Goal: Task Accomplishment & Management: Manage account settings

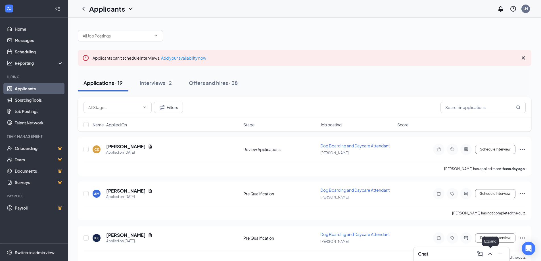
click at [492, 255] on icon "ChevronUp" at bounding box center [490, 254] width 7 height 7
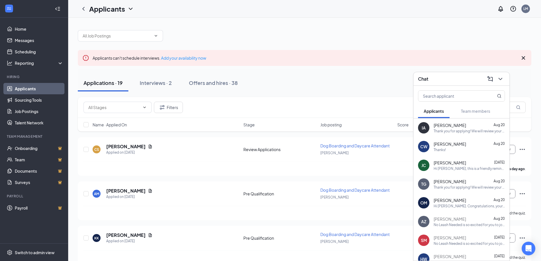
click at [458, 165] on span "[PERSON_NAME]" at bounding box center [450, 163] width 32 height 6
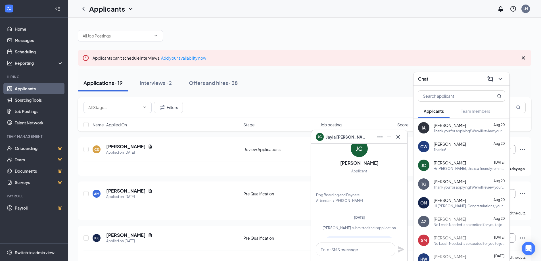
scroll to position [-226, 0]
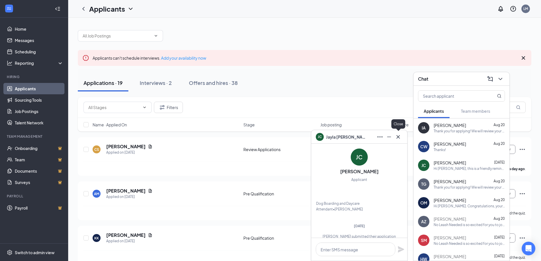
click at [401, 137] on icon "Cross" at bounding box center [398, 137] width 7 height 7
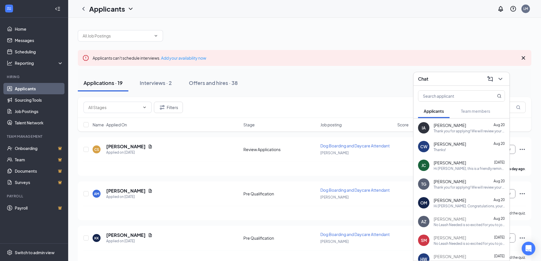
click at [468, 206] on div "Hi [PERSON_NAME]. Congratulations, your meeting with No Leash Needed for Dog Bo…" at bounding box center [469, 206] width 71 height 5
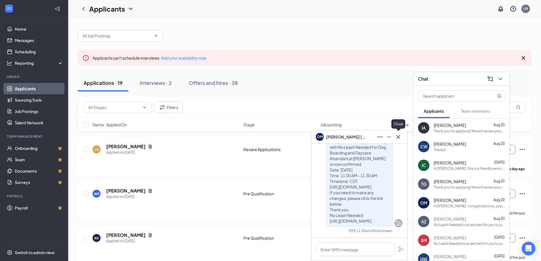
click at [399, 136] on icon "Cross" at bounding box center [398, 137] width 7 height 7
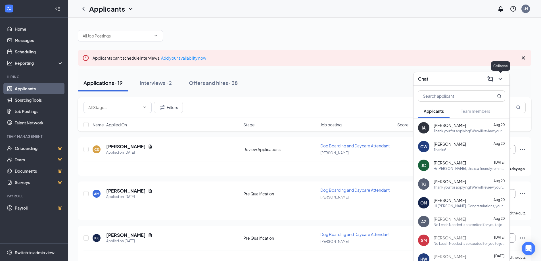
click at [502, 81] on icon "ChevronDown" at bounding box center [500, 79] width 7 height 7
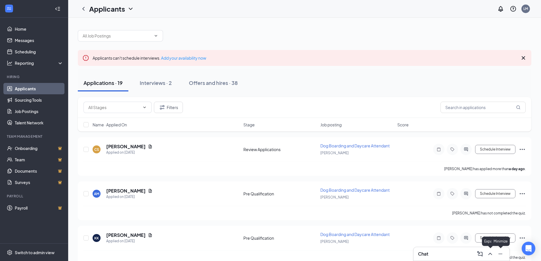
click at [490, 255] on icon "ChevronUp" at bounding box center [490, 254] width 7 height 7
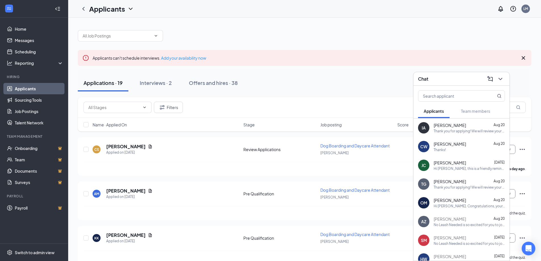
click at [451, 207] on div "Hi [PERSON_NAME]. Congratulations, your meeting with No Leash Needed for Dog Bo…" at bounding box center [469, 206] width 71 height 5
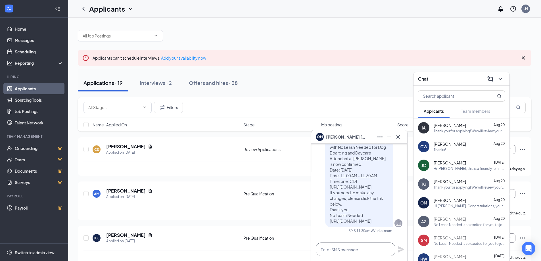
click at [342, 251] on textarea at bounding box center [356, 250] width 80 height 14
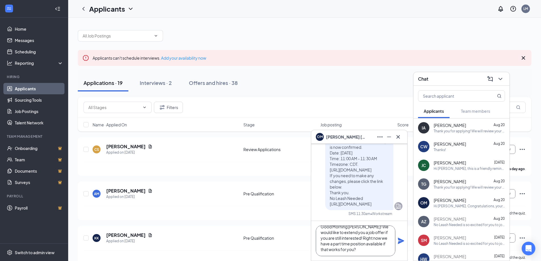
scroll to position [0, 0]
drag, startPoint x: 341, startPoint y: 251, endPoint x: 317, endPoint y: 228, distance: 33.8
click at [317, 228] on textarea "Good Morning [PERSON_NAME]! We would like to extend you a job offer if you are …" at bounding box center [356, 241] width 80 height 31
type textarea "Good Morning [PERSON_NAME]! We would like to extend you a job offer if you are …"
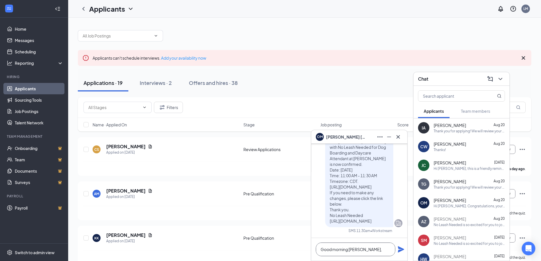
paste textarea "We’re excited to extend you a job offer if you’re still interested in joining o…"
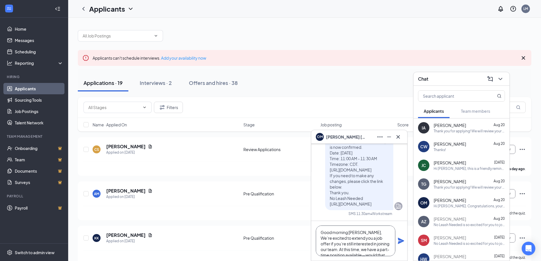
scroll to position [6, 0]
type textarea "Good morning [PERSON_NAME], We’re excited to extend you a job offer if you’re s…"
click at [400, 242] on icon "Plane" at bounding box center [401, 241] width 6 height 6
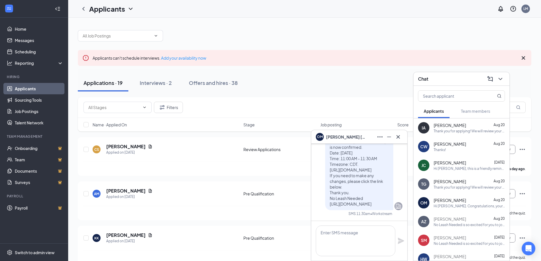
scroll to position [0, 0]
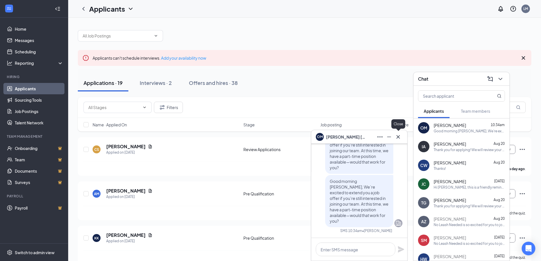
drag, startPoint x: 399, startPoint y: 139, endPoint x: 397, endPoint y: 146, distance: 7.8
click at [398, 142] on div "OM [PERSON_NAME]" at bounding box center [359, 137] width 96 height 14
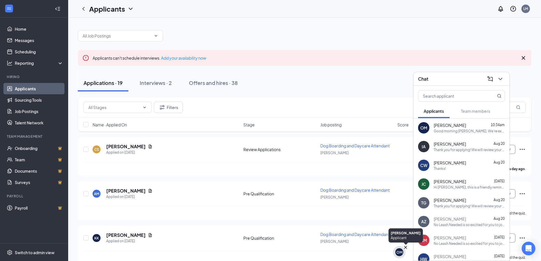
click at [405, 247] on icon "Cross" at bounding box center [406, 248] width 6 height 6
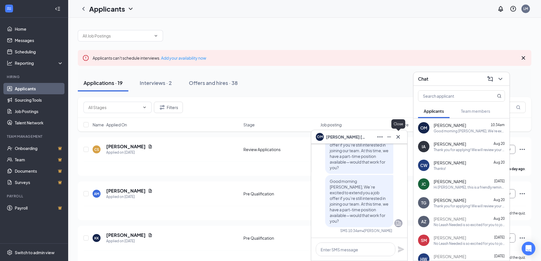
click at [399, 136] on icon "Cross" at bounding box center [398, 136] width 3 height 3
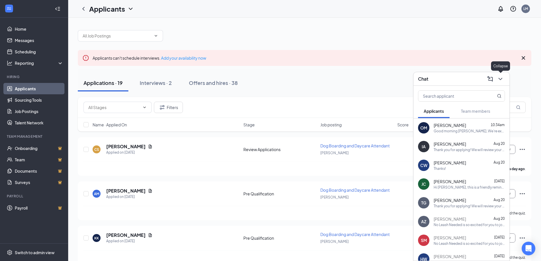
click at [502, 81] on icon "ChevronDown" at bounding box center [500, 79] width 7 height 7
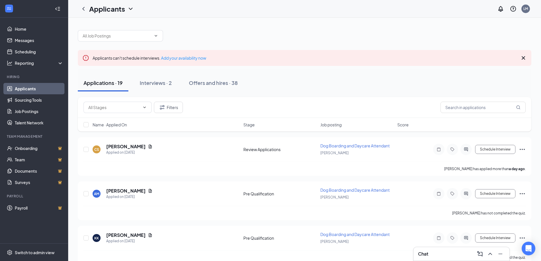
click at [490, 258] on button at bounding box center [490, 253] width 9 height 9
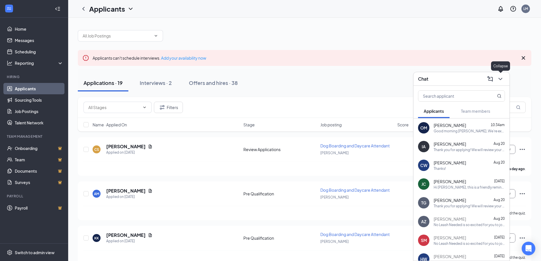
click at [502, 78] on icon "ChevronDown" at bounding box center [501, 79] width 4 height 2
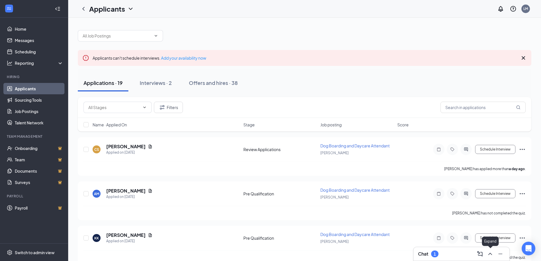
click at [493, 254] on icon "ChevronUp" at bounding box center [490, 254] width 7 height 7
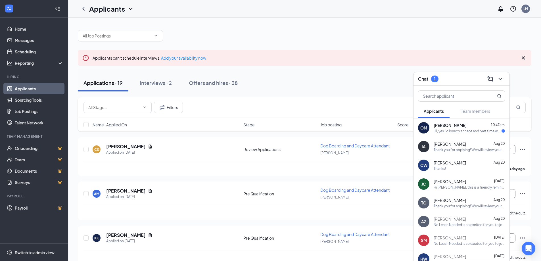
click at [478, 131] on div "Hi, yes I'd love to accept and part time works for me! Let me know the next ste…" at bounding box center [468, 131] width 68 height 5
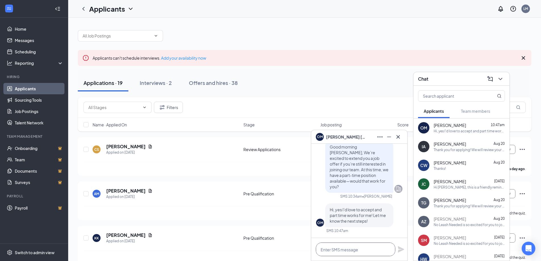
click at [359, 251] on textarea at bounding box center [356, 250] width 80 height 14
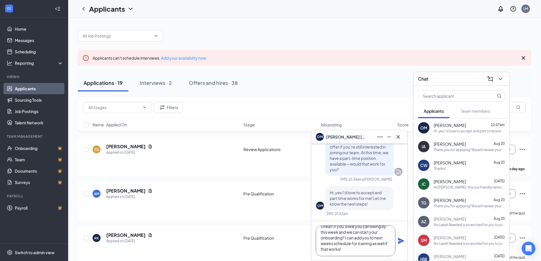
scroll to position [6, 0]
click at [347, 238] on textarea "Great! If you'd like you can swing by this week and we can start your onboardin…" at bounding box center [356, 241] width 80 height 31
type textarea "Great! If you'd like you can swing by this week and we can start your onboardin…"
click at [399, 241] on icon "Plane" at bounding box center [401, 241] width 7 height 7
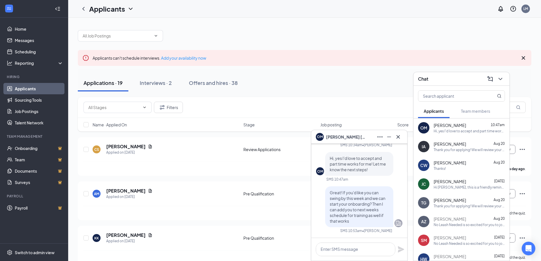
scroll to position [0, 0]
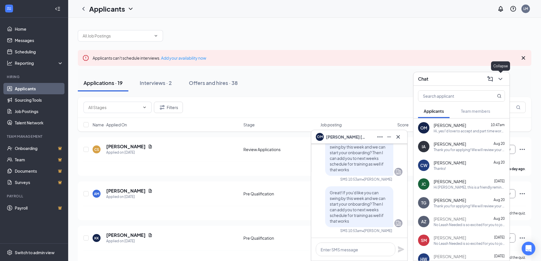
click at [498, 80] on icon "ChevronDown" at bounding box center [500, 79] width 7 height 7
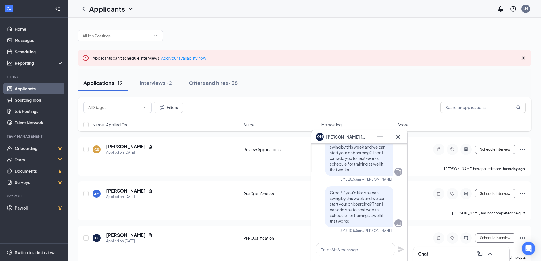
click at [525, 59] on icon "Cross" at bounding box center [523, 57] width 3 height 3
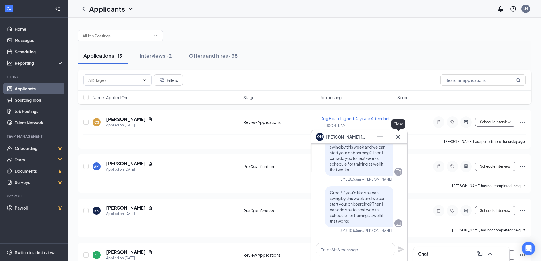
click at [399, 137] on icon "Cross" at bounding box center [398, 137] width 7 height 7
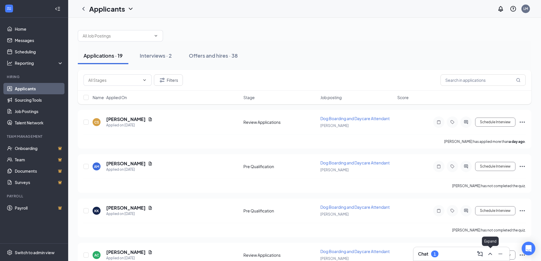
click at [489, 254] on icon "ChevronUp" at bounding box center [490, 254] width 7 height 7
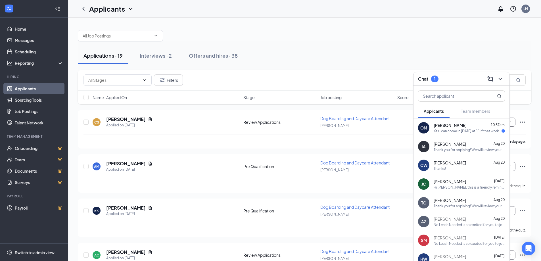
click at [466, 131] on div "Yes I can come in [DATE] at 11 if that works for you?" at bounding box center [468, 131] width 68 height 5
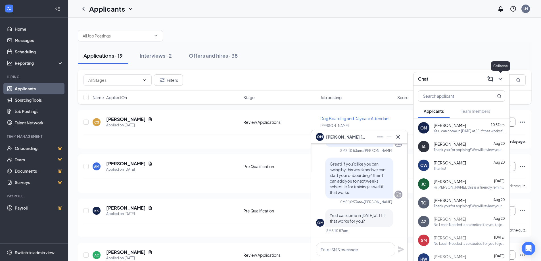
click at [500, 82] on icon "ChevronDown" at bounding box center [500, 79] width 7 height 7
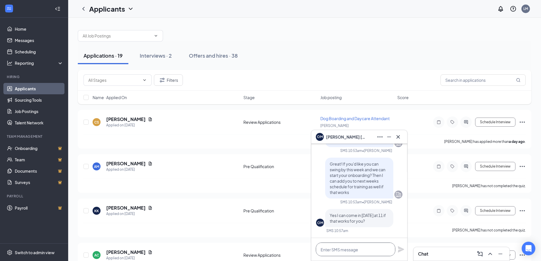
click at [343, 249] on textarea at bounding box center [356, 250] width 80 height 14
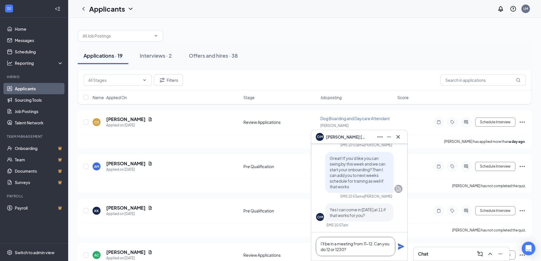
type textarea "I'll be in a meeting from 11-12. Can you do 12 or 1230?"
click at [398, 250] on div "I'll be in a meeting from 11-12. Can you do 12 or 1230?" at bounding box center [359, 246] width 96 height 28
click at [400, 247] on icon "Plane" at bounding box center [401, 247] width 6 height 6
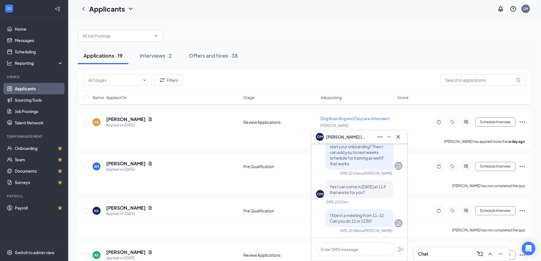
scroll to position [0, 0]
click at [371, 252] on textarea at bounding box center [356, 250] width 80 height 14
click at [397, 138] on icon "Cross" at bounding box center [398, 137] width 7 height 7
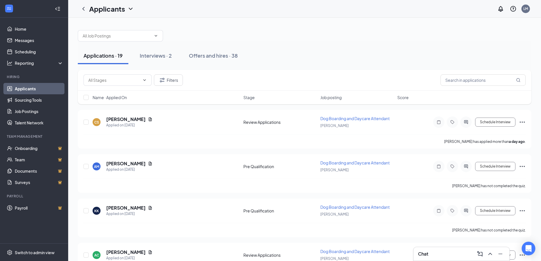
click at [493, 257] on icon "ChevronUp" at bounding box center [490, 254] width 7 height 7
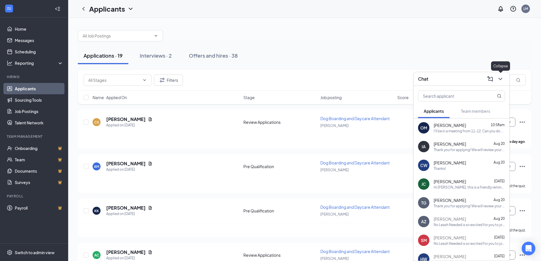
click at [500, 80] on icon "ChevronDown" at bounding box center [500, 79] width 7 height 7
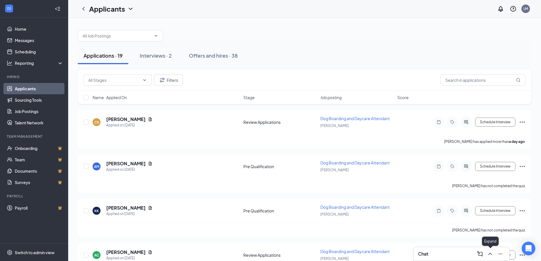
click at [493, 253] on icon "ChevronUp" at bounding box center [490, 254] width 7 height 7
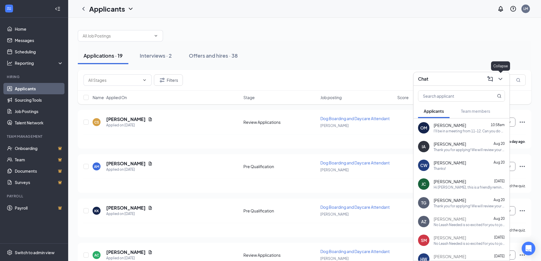
click at [504, 79] on icon "ChevronDown" at bounding box center [500, 79] width 7 height 7
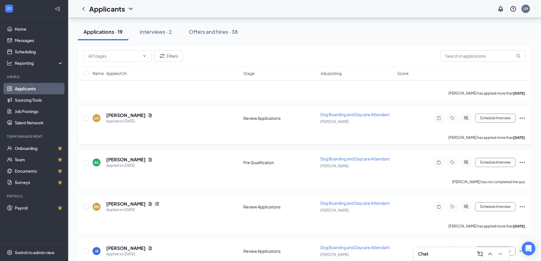
scroll to position [293, 0]
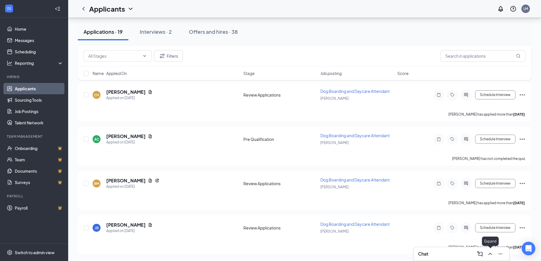
click at [494, 256] on button at bounding box center [490, 253] width 9 height 9
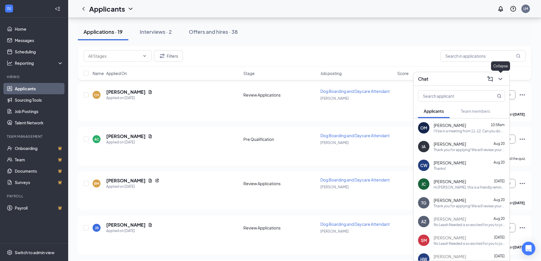
click at [500, 78] on icon "ChevronDown" at bounding box center [500, 79] width 7 height 7
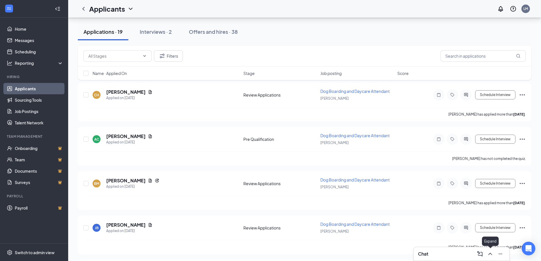
click at [489, 254] on icon "ChevronUp" at bounding box center [490, 254] width 4 height 2
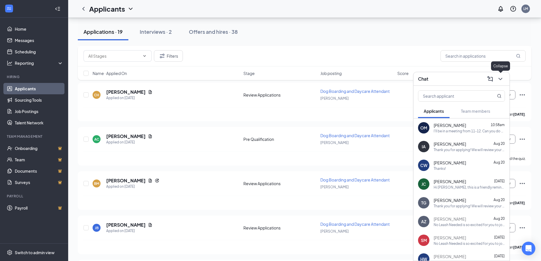
click at [501, 77] on icon "ChevronDown" at bounding box center [500, 79] width 7 height 7
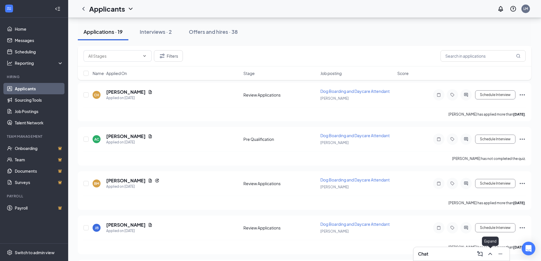
click at [488, 251] on icon "ChevronUp" at bounding box center [490, 254] width 7 height 7
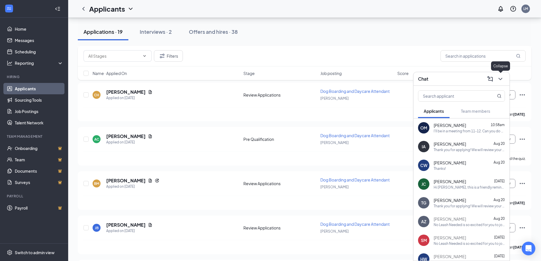
click at [502, 80] on icon "ChevronDown" at bounding box center [500, 79] width 7 height 7
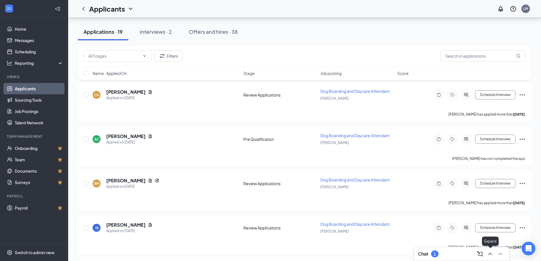
click at [491, 255] on icon "ChevronUp" at bounding box center [490, 254] width 7 height 7
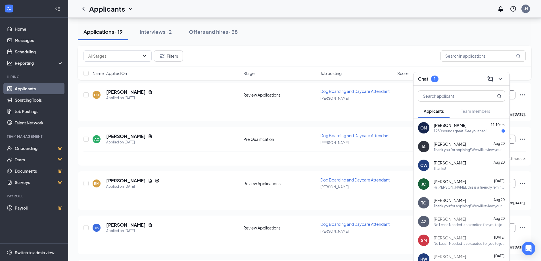
click at [459, 131] on div "1230 sounds great. See you then!" at bounding box center [460, 131] width 53 height 5
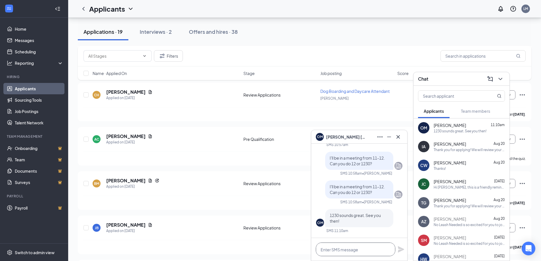
click at [363, 246] on textarea at bounding box center [356, 250] width 80 height 14
type textarea "Perfect, see you then!"
click at [398, 248] on icon "Plane" at bounding box center [401, 249] width 7 height 7
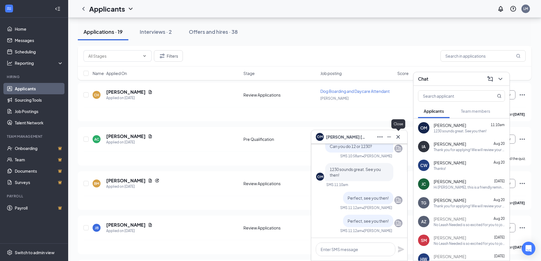
click at [399, 138] on icon "Cross" at bounding box center [398, 137] width 7 height 7
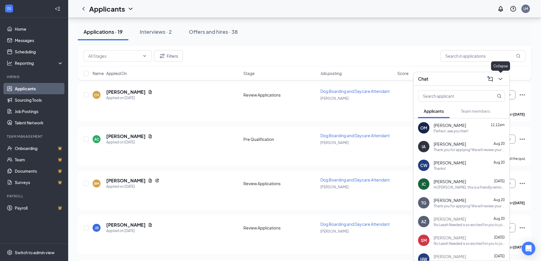
click at [503, 76] on icon "ChevronDown" at bounding box center [500, 79] width 7 height 7
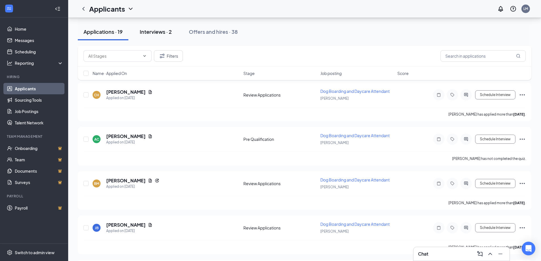
click at [162, 38] on button "Interviews · 2" at bounding box center [155, 31] width 43 height 17
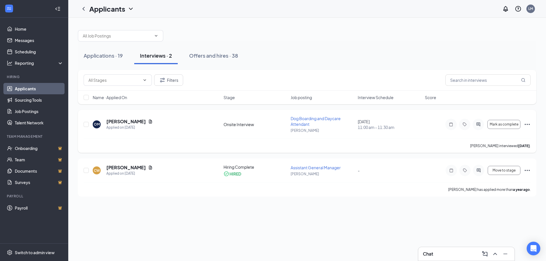
click at [527, 123] on icon "Ellipses" at bounding box center [526, 124] width 7 height 7
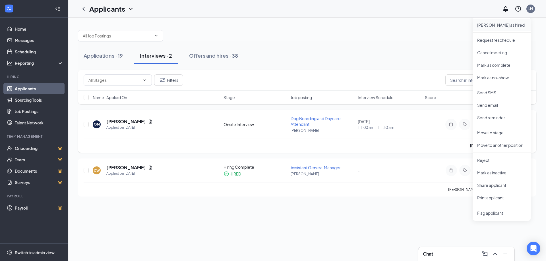
click at [492, 24] on p "[PERSON_NAME] as hired" at bounding box center [501, 25] width 49 height 6
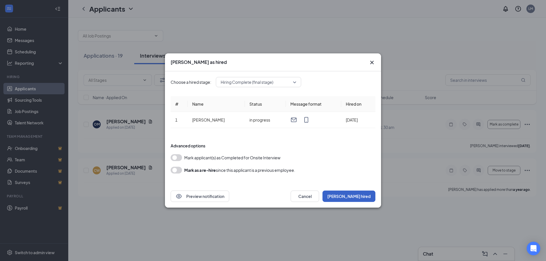
click at [353, 195] on button "[PERSON_NAME] hired" at bounding box center [348, 196] width 53 height 11
